Goal: Information Seeking & Learning: Learn about a topic

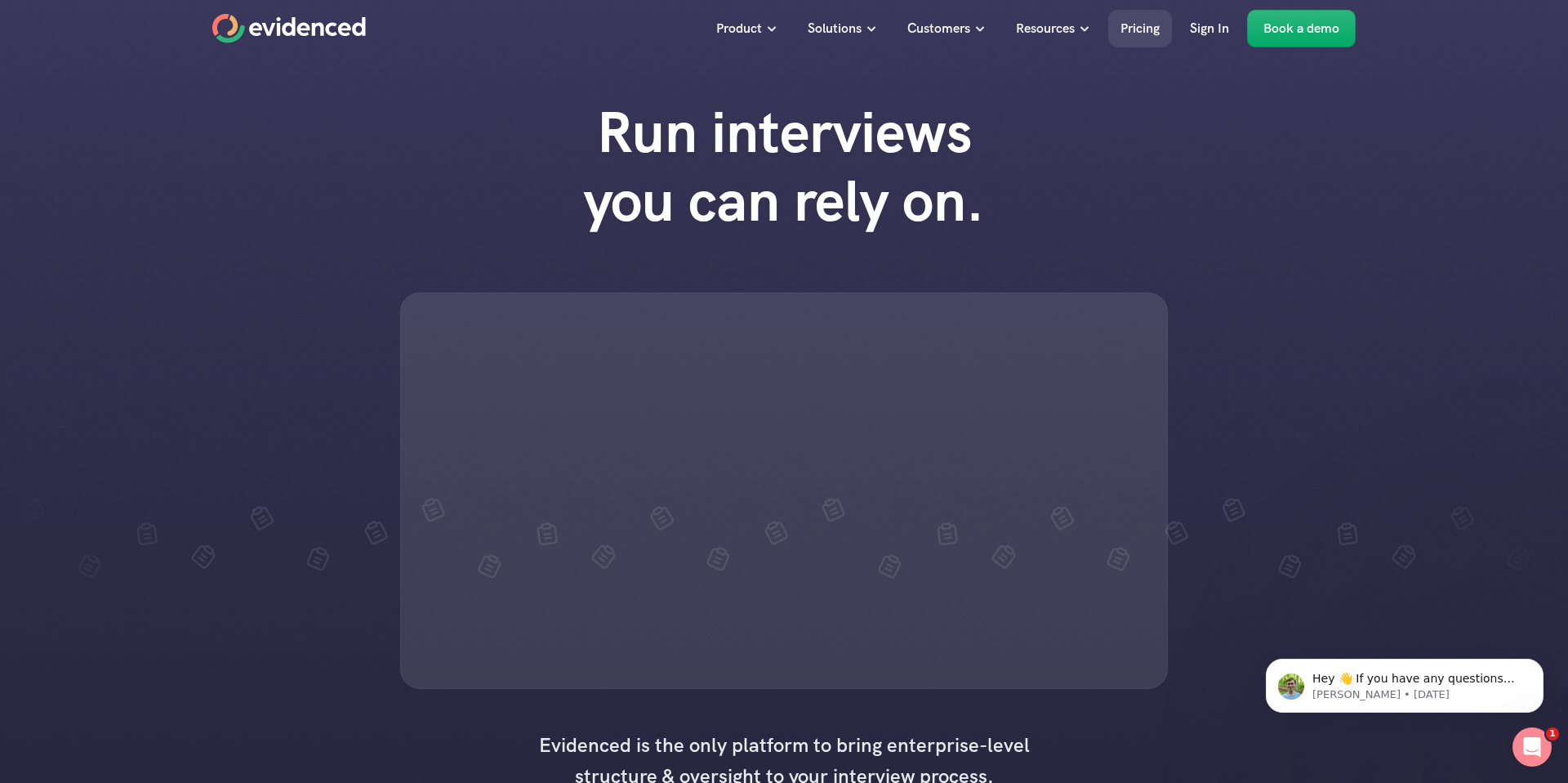
click at [1134, 27] on p "Pricing" at bounding box center [1140, 28] width 39 height 22
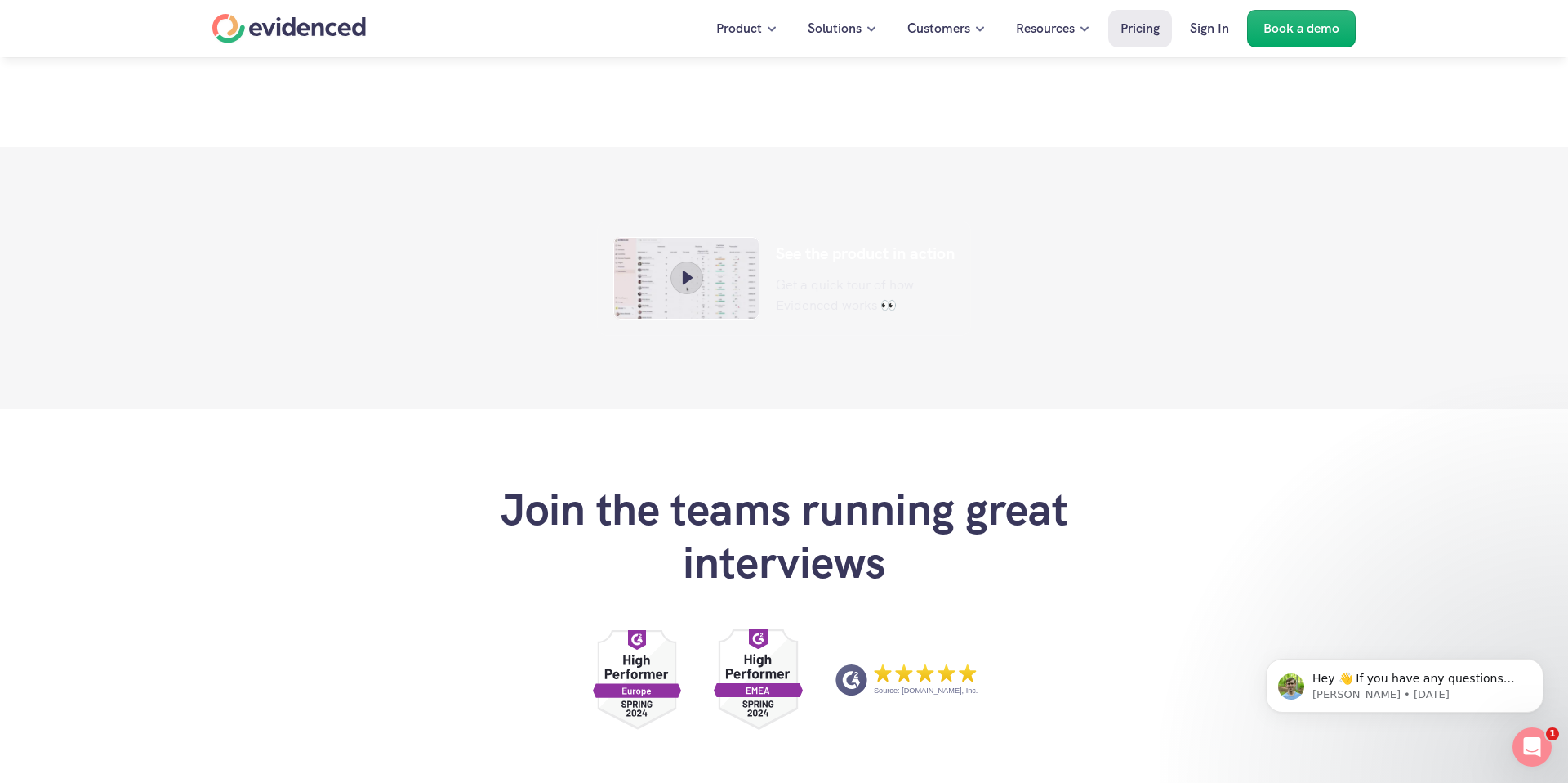
scroll to position [931, 0]
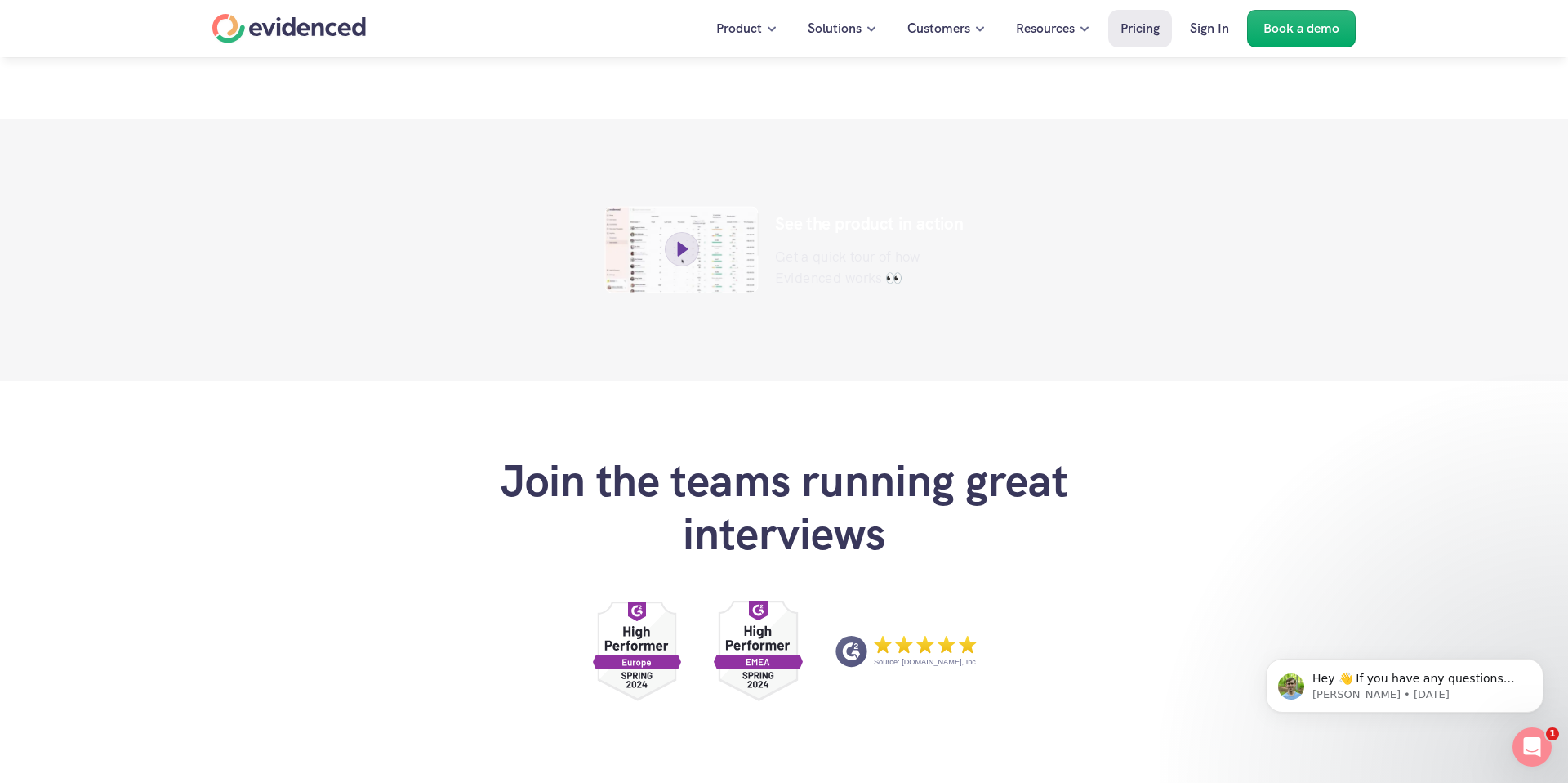
click at [674, 244] on icon at bounding box center [682, 250] width 26 height 26
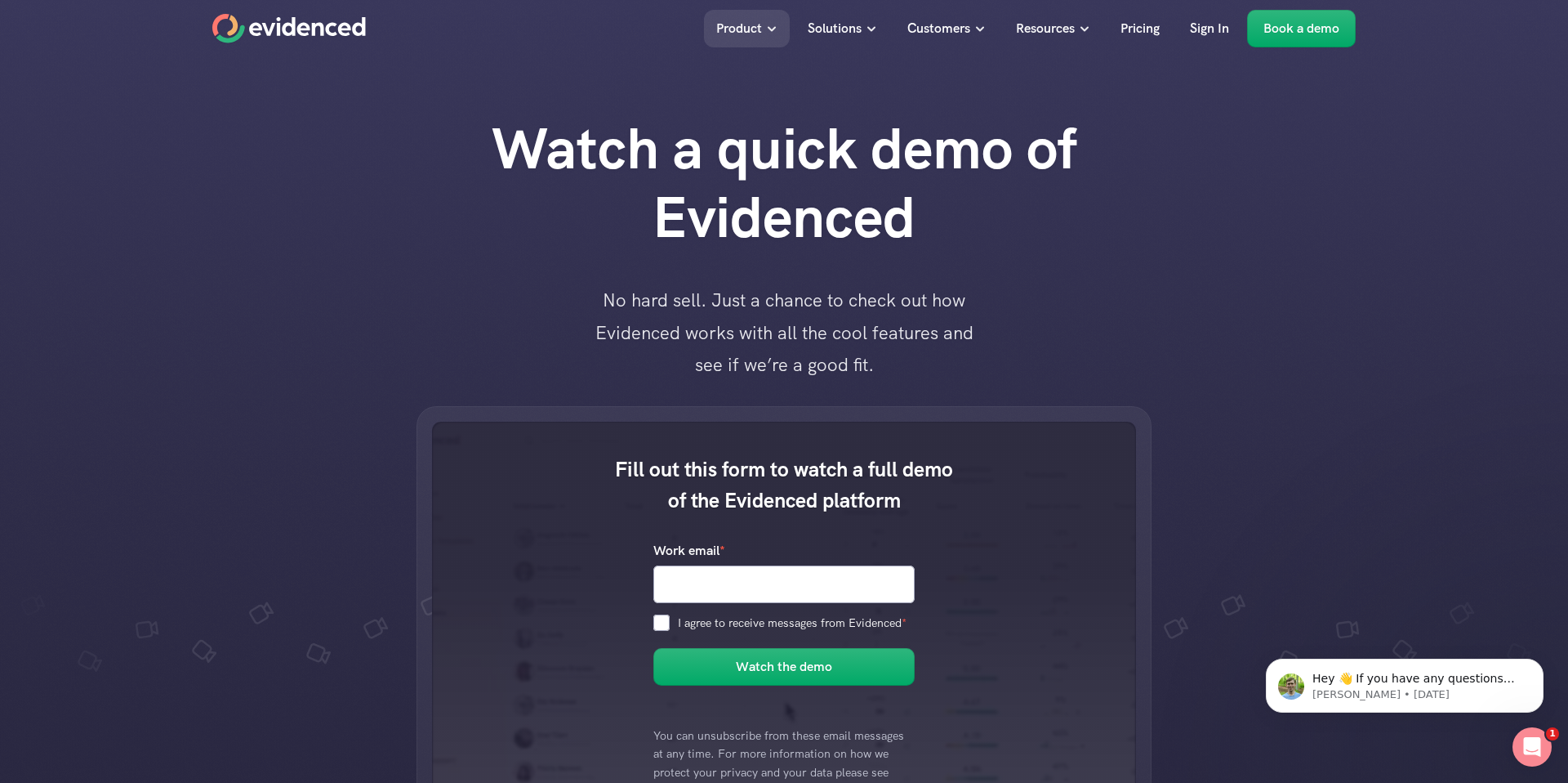
click at [253, 28] on use "Home" at bounding box center [288, 28] width 153 height 29
